Goal: Task Accomplishment & Management: Use online tool/utility

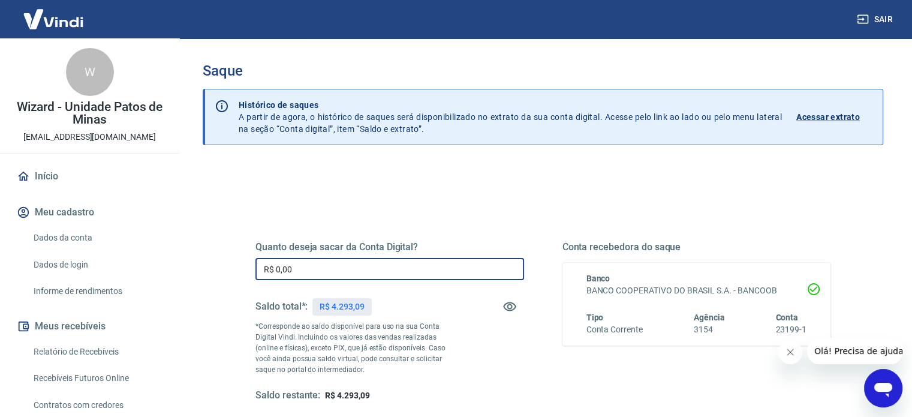
click at [310, 269] on input "R$ 0,00" at bounding box center [389, 269] width 269 height 22
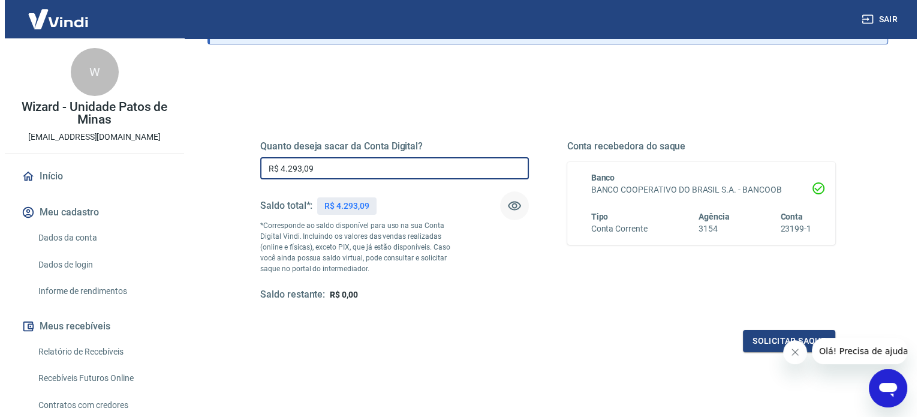
scroll to position [103, 0]
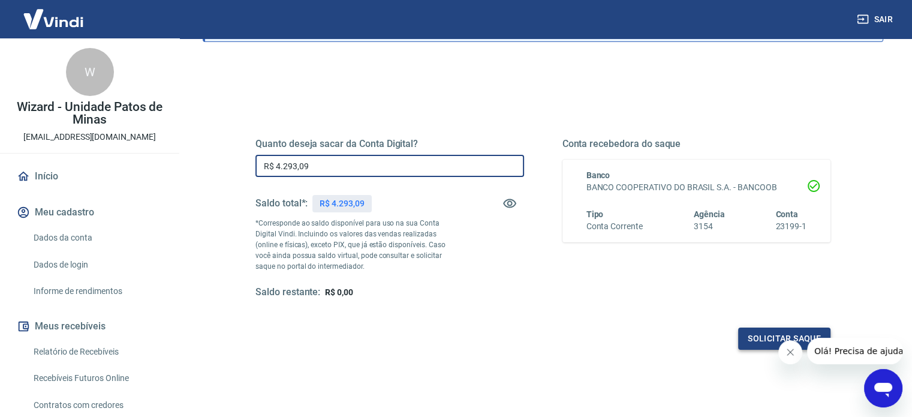
type input "R$ 4.293,09"
click at [751, 338] on button "Solicitar saque" at bounding box center [784, 338] width 92 height 22
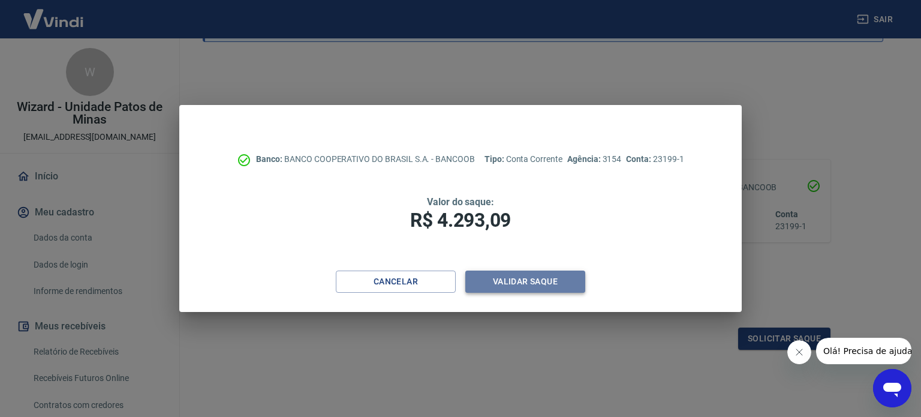
click at [530, 287] on button "Validar saque" at bounding box center [525, 281] width 120 height 22
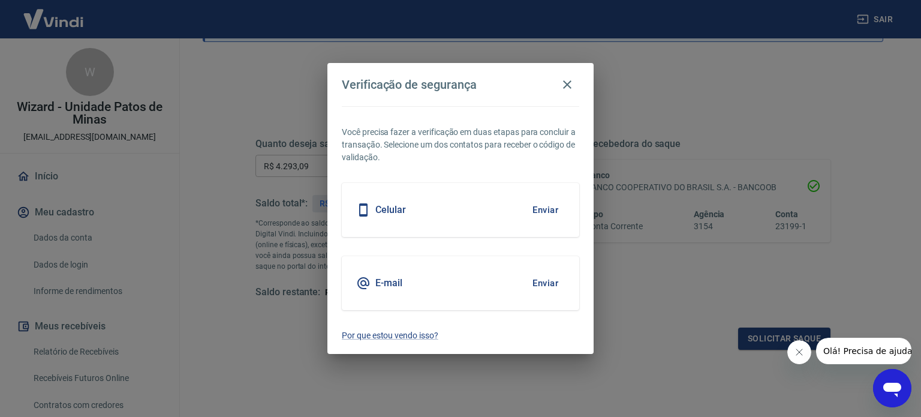
click at [543, 209] on button "Enviar" at bounding box center [545, 209] width 39 height 25
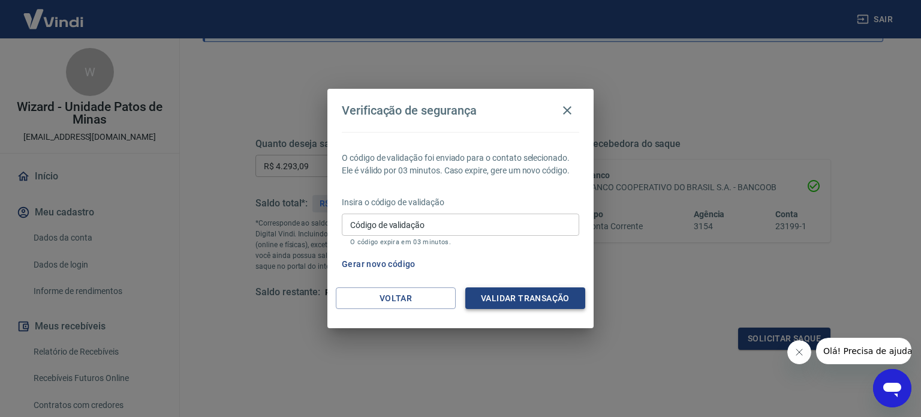
click at [541, 297] on button "Validar transação" at bounding box center [525, 298] width 120 height 22
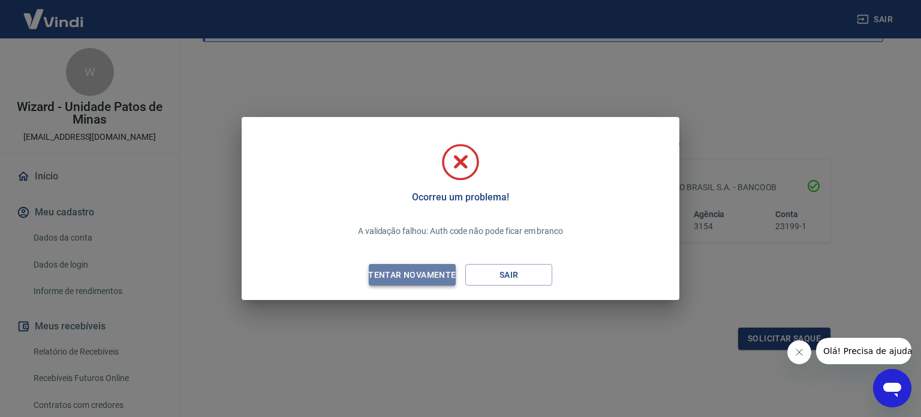
click at [416, 273] on div "Tentar novamente" at bounding box center [412, 274] width 116 height 15
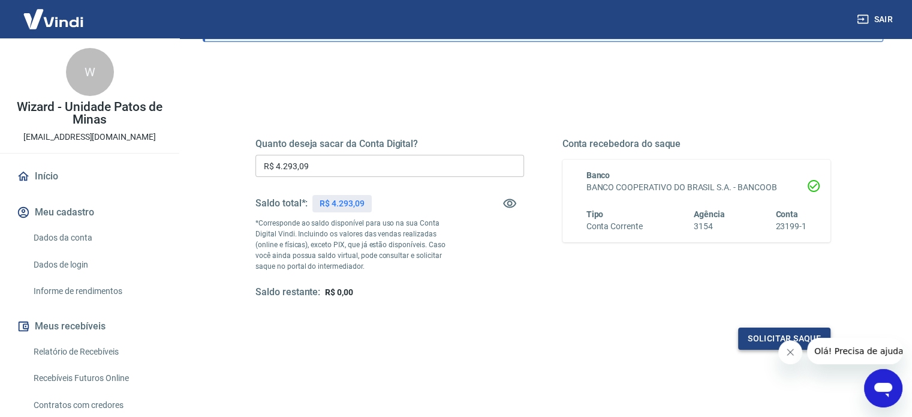
click at [761, 333] on button "Solicitar saque" at bounding box center [784, 338] width 92 height 22
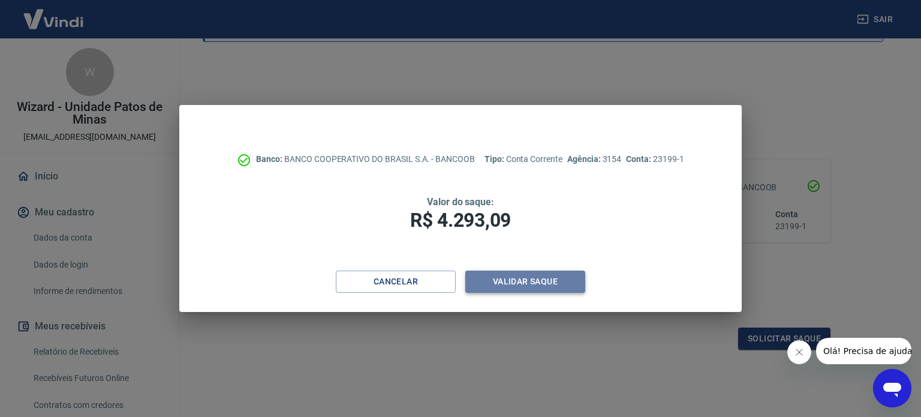
click at [497, 282] on button "Validar saque" at bounding box center [525, 281] width 120 height 22
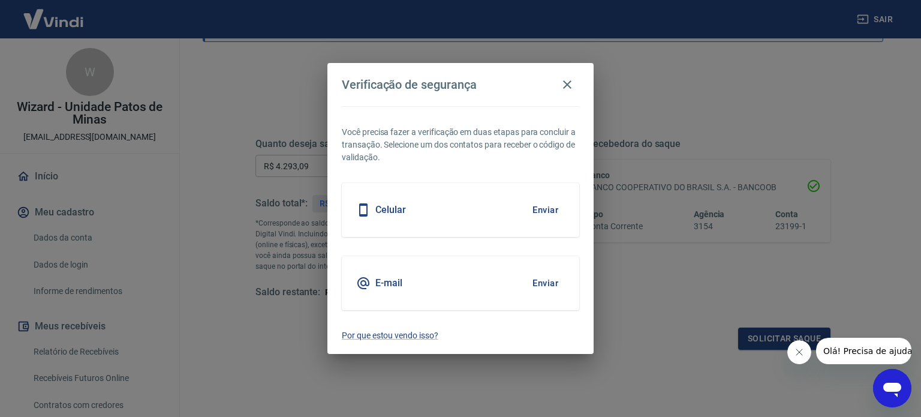
click at [547, 212] on button "Enviar" at bounding box center [545, 209] width 39 height 25
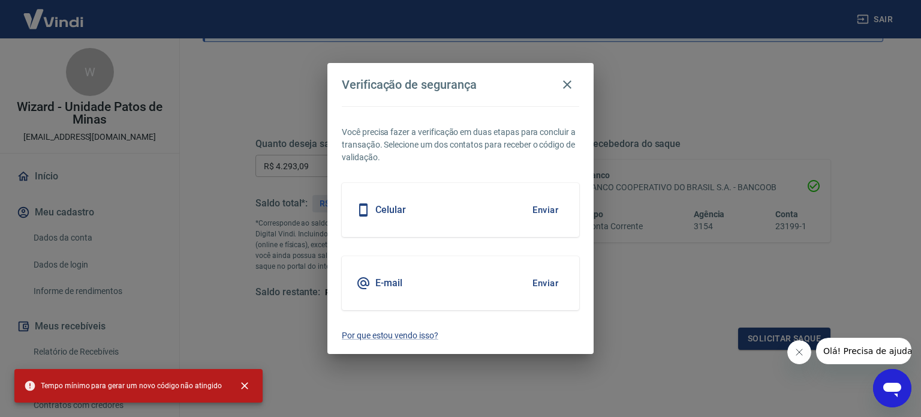
click at [544, 213] on button "Enviar" at bounding box center [545, 209] width 39 height 25
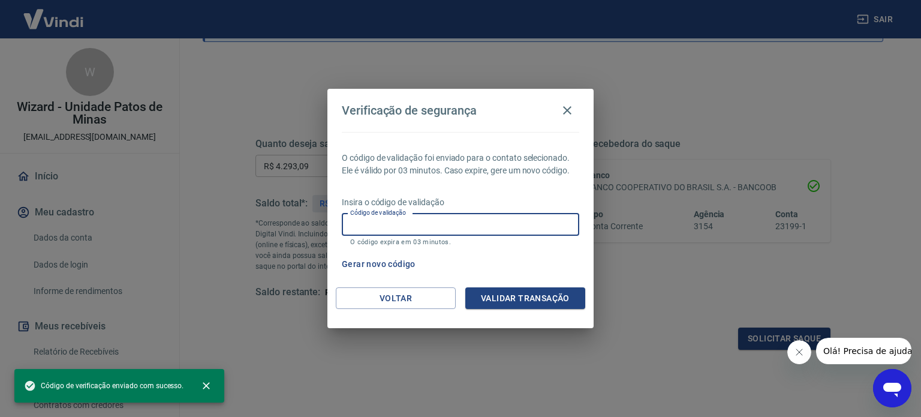
click at [437, 224] on input "Código de validação" at bounding box center [460, 224] width 237 height 22
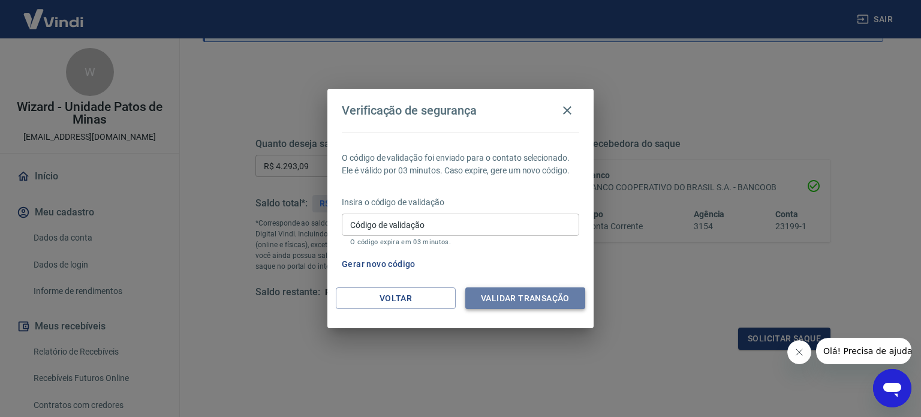
click at [544, 302] on button "Validar transação" at bounding box center [525, 298] width 120 height 22
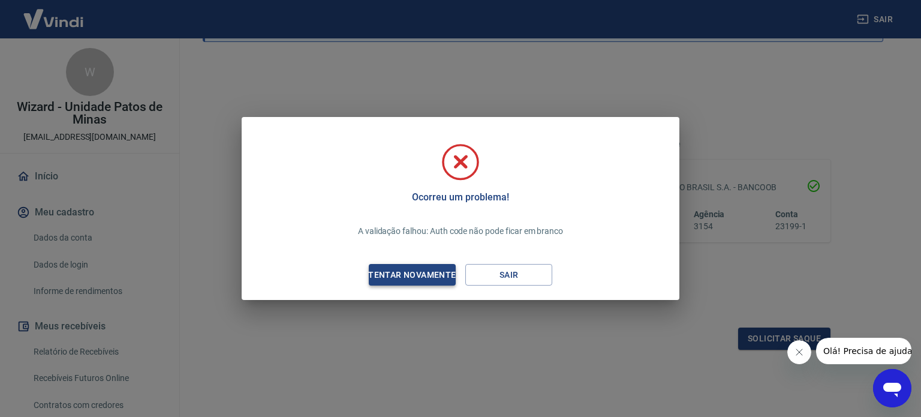
click at [416, 273] on div "Tentar novamente" at bounding box center [412, 274] width 116 height 15
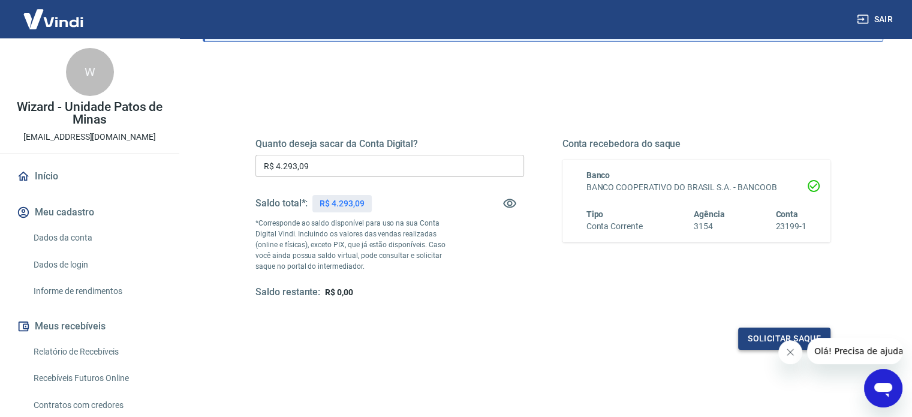
click at [753, 335] on button "Solicitar saque" at bounding box center [784, 338] width 92 height 22
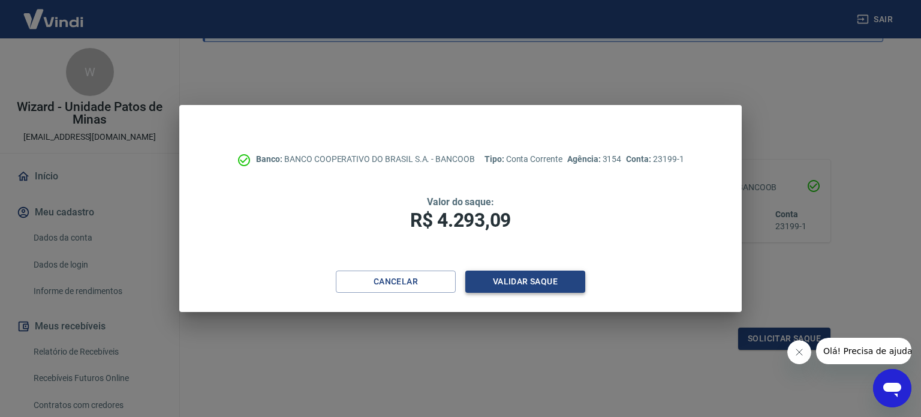
click at [520, 281] on button "Validar saque" at bounding box center [525, 281] width 120 height 22
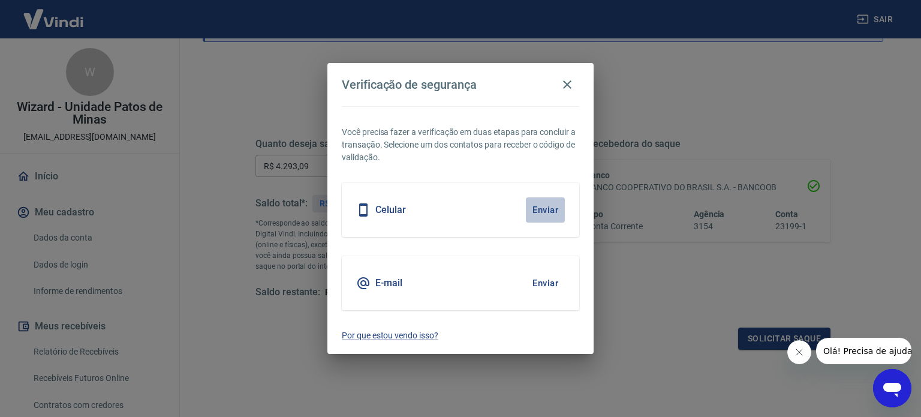
click at [544, 206] on button "Enviar" at bounding box center [545, 209] width 39 height 25
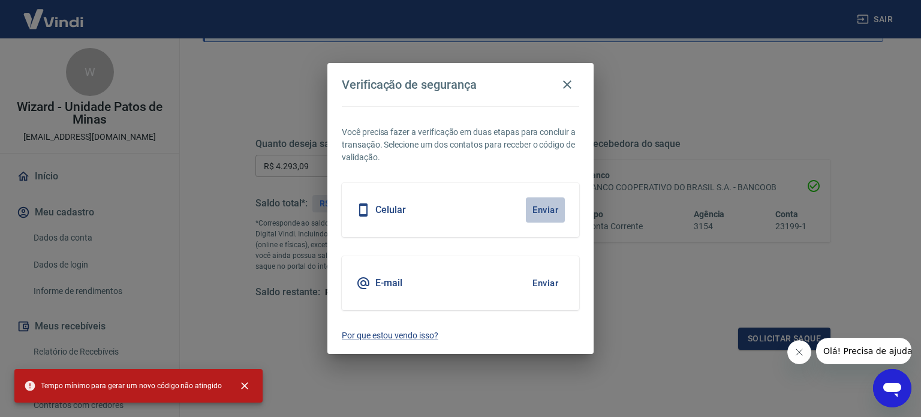
click at [544, 206] on button "Enviar" at bounding box center [545, 209] width 39 height 25
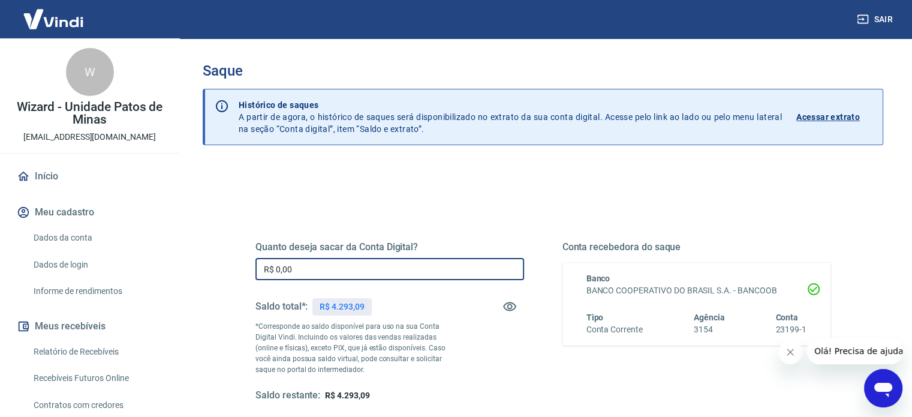
click at [380, 272] on input "R$ 0,00" at bounding box center [389, 269] width 269 height 22
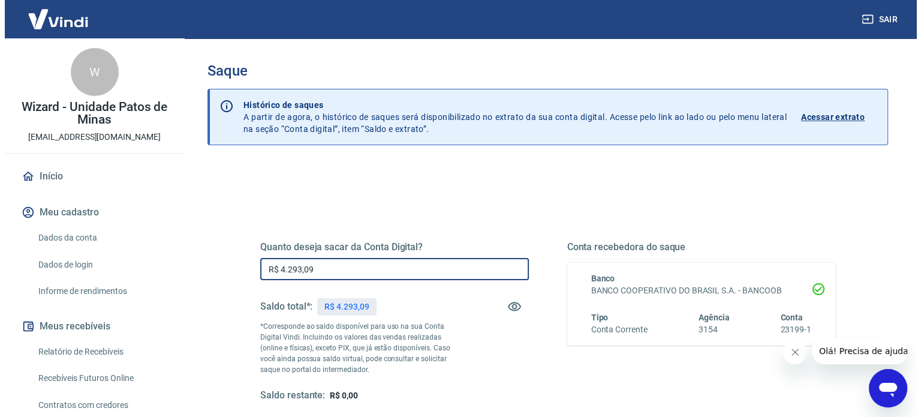
scroll to position [175, 0]
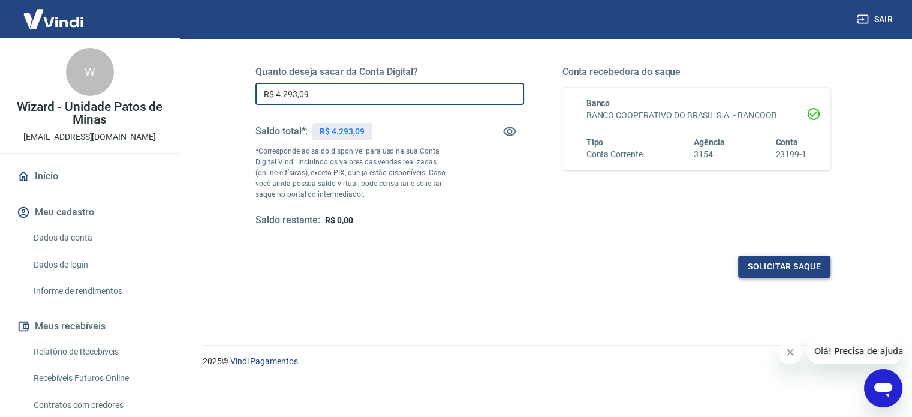
type input "R$ 4.293,09"
click at [754, 260] on button "Solicitar saque" at bounding box center [784, 266] width 92 height 22
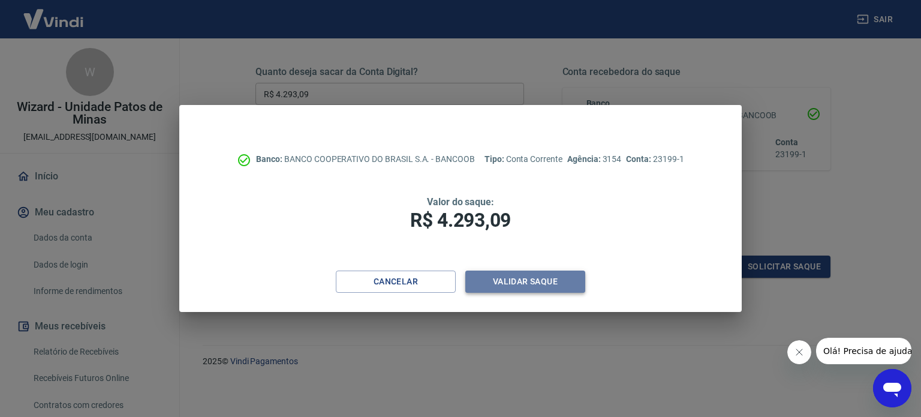
click at [517, 282] on button "Validar saque" at bounding box center [525, 281] width 120 height 22
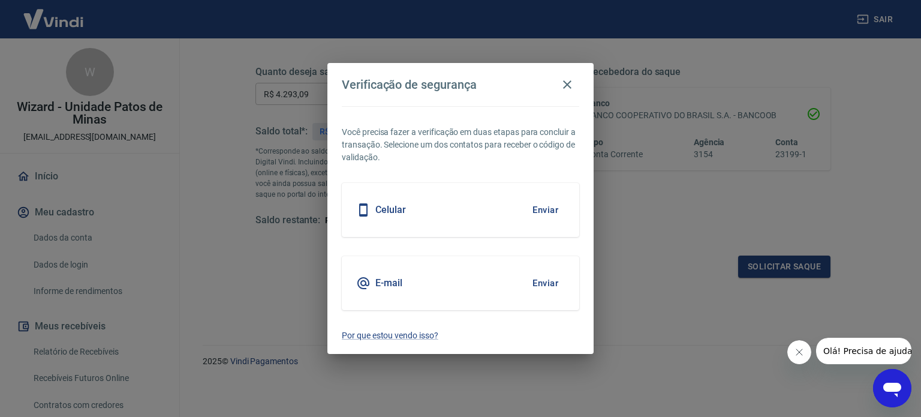
click at [541, 208] on button "Enviar" at bounding box center [545, 209] width 39 height 25
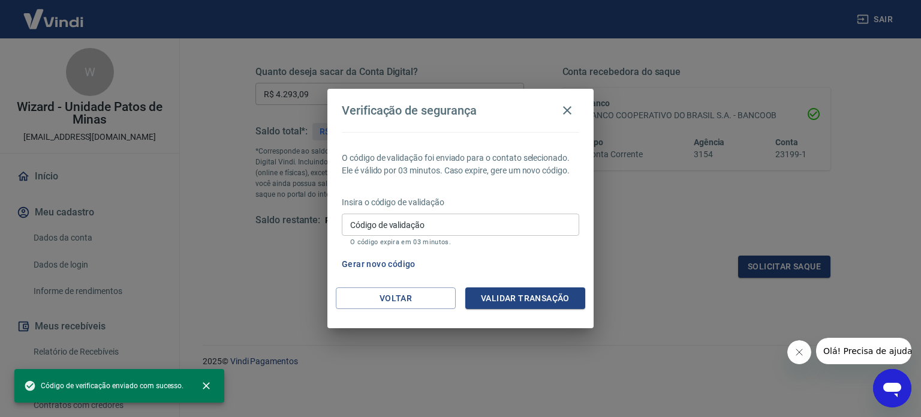
click at [478, 228] on input "Código de validação" at bounding box center [460, 224] width 237 height 22
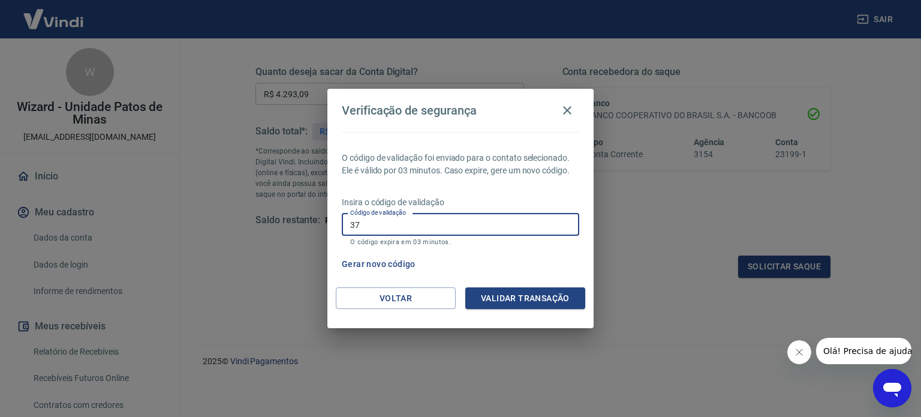
type input "3"
type input "559048"
click at [518, 305] on button "Validar transação" at bounding box center [525, 298] width 120 height 22
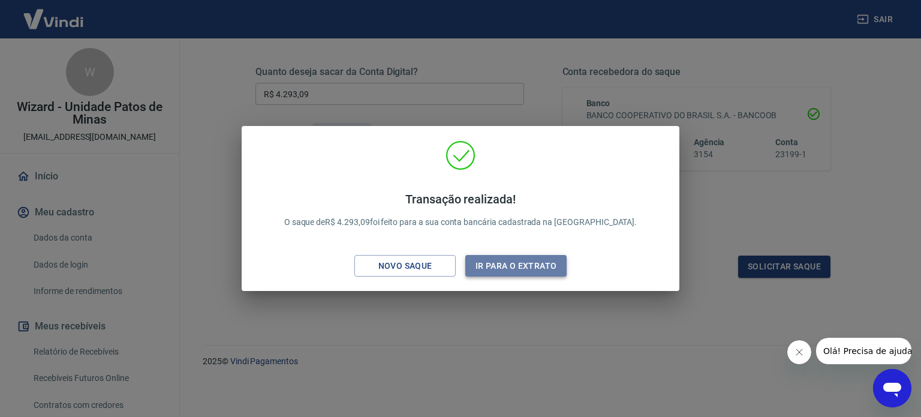
click at [484, 267] on button "Ir para o extrato" at bounding box center [515, 266] width 101 height 22
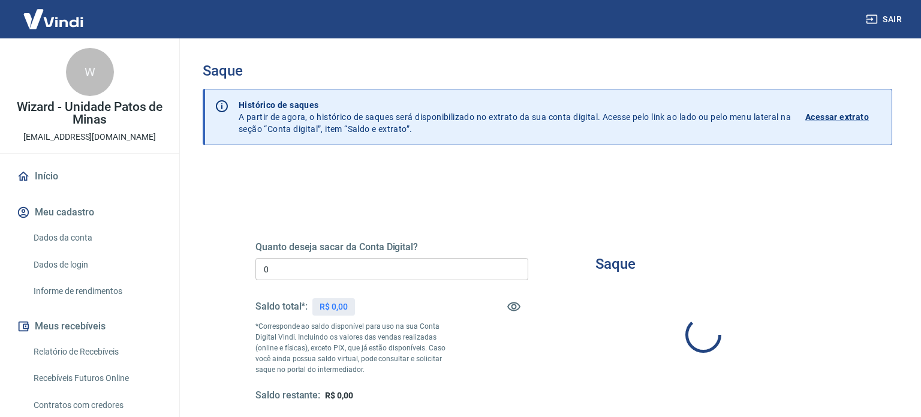
type input "R$ 0,00"
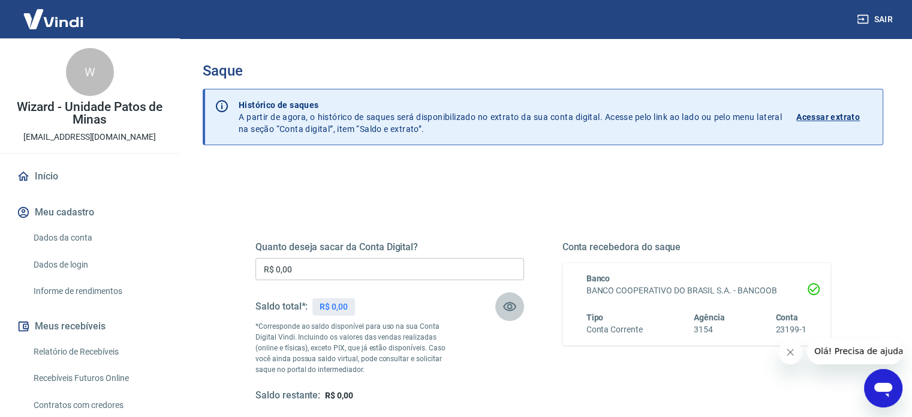
click at [508, 304] on icon "button" at bounding box center [509, 306] width 13 height 9
click at [508, 304] on icon "button" at bounding box center [509, 306] width 14 height 14
